Goal: Use online tool/utility: Utilize a website feature to perform a specific function

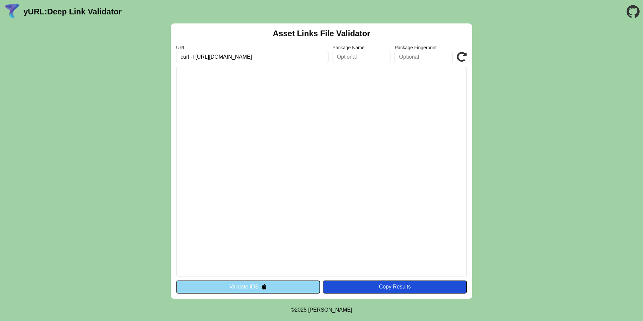
click at [152, 54] on div "Asset Links File Validator URL curl -I [URL][DOMAIN_NAME] Package Name Package …" at bounding box center [321, 160] width 643 height 275
click at [346, 56] on input "text" at bounding box center [362, 57] width 58 height 12
drag, startPoint x: 222, startPoint y: 57, endPoint x: 313, endPoint y: 57, distance: 90.1
click at [313, 57] on input "[URL][DOMAIN_NAME]" at bounding box center [252, 57] width 152 height 12
type input "[URL][DOMAIN_NAME]"
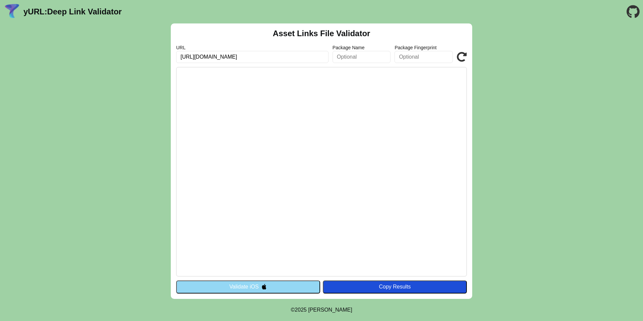
click at [458, 57] on icon at bounding box center [462, 57] width 10 height 10
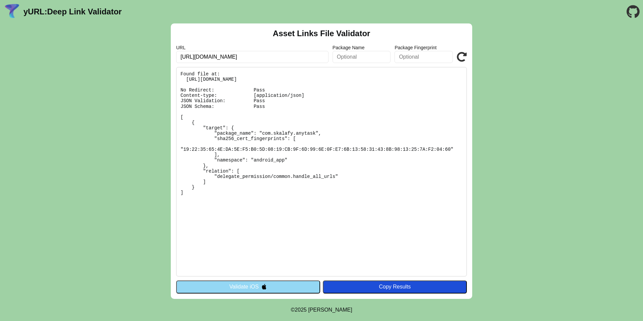
click at [412, 114] on pre "Found file at: https://anytask.lk/.well-known/assetlinks.json No Redirect: Pass…" at bounding box center [321, 171] width 291 height 209
drag, startPoint x: 324, startPoint y: 81, endPoint x: 187, endPoint y: 80, distance: 136.4
click at [187, 80] on pre "Found file at: https://anytask.lk/.well-known/assetlinks.json No Redirect: Pass…" at bounding box center [321, 171] width 291 height 209
copy pre "[URL][DOMAIN_NAME]"
